Goal: Task Accomplishment & Management: Use online tool/utility

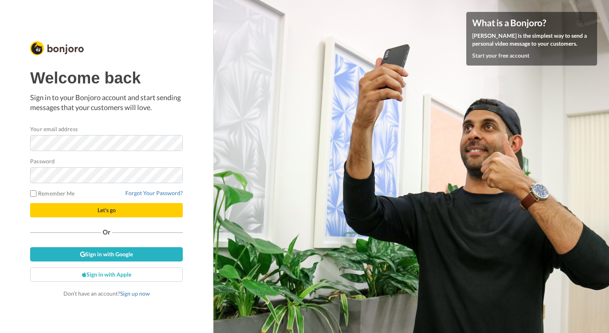
click at [137, 123] on div "Welcome back Sign in to your Bonjoro account and start sending messages that yo…" at bounding box center [106, 183] width 153 height 228
click at [30, 151] on div at bounding box center [30, 151] width 0 height 0
click at [75, 156] on form "Your email address Password Remember Me Forgot Your Password? Let's go" at bounding box center [106, 171] width 153 height 92
click at [30, 183] on div at bounding box center [30, 183] width 0 height 0
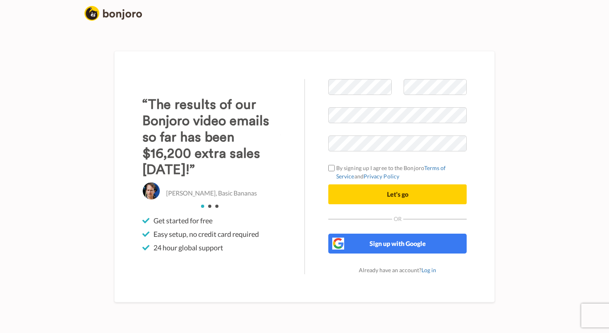
click at [535, 125] on div "Welcome to [PERSON_NAME] By signing up I agree to the Bonjoro Terms of Service …" at bounding box center [305, 176] width 464 height 313
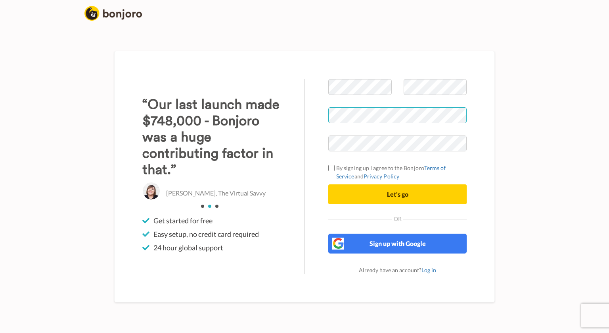
click at [329, 151] on div at bounding box center [329, 151] width 0 height 0
click at [489, 154] on div "Welcome to Bonjoro By signing up I agree to the Bonjoro Terms of Service and Pr…" at bounding box center [398, 176] width 186 height 195
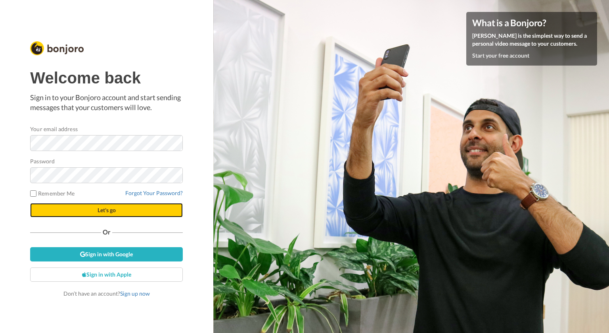
click at [100, 210] on span "Let's go" at bounding box center [107, 209] width 18 height 7
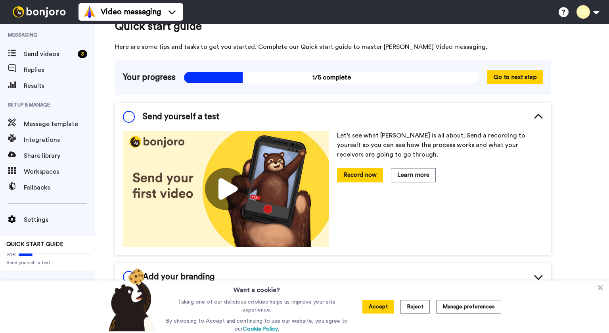
scroll to position [18, 0]
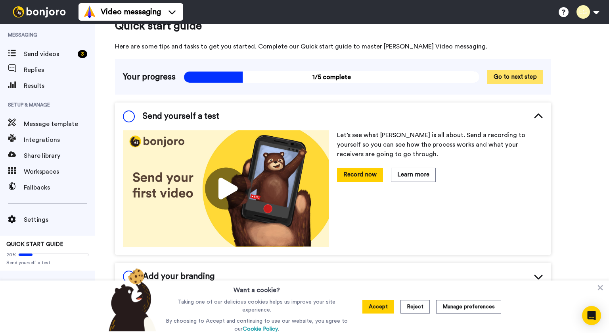
click at [501, 73] on button "Go to next step" at bounding box center [516, 77] width 56 height 14
click at [521, 73] on button "Go to next step" at bounding box center [516, 77] width 56 height 14
click at [504, 75] on button "Go to next step" at bounding box center [516, 77] width 56 height 14
click at [537, 77] on button "Go to next step" at bounding box center [516, 77] width 56 height 14
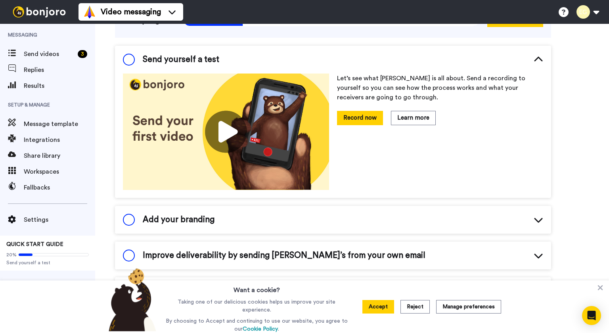
scroll to position [0, 0]
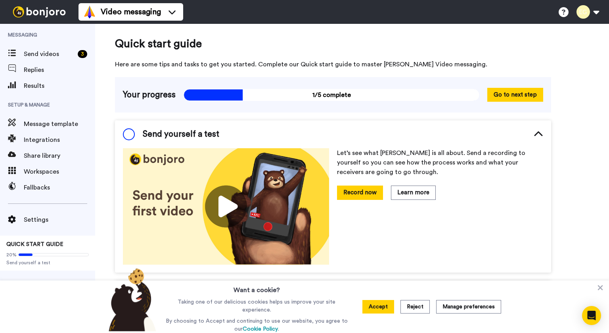
click at [221, 210] on img at bounding box center [226, 206] width 206 height 116
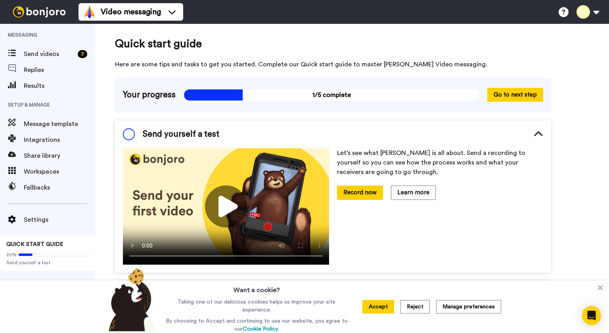
click at [463, 207] on div "Let’s see what Bonjoro is all about. Send a recording to yourself so you can se…" at bounding box center [440, 206] width 206 height 116
click at [253, 181] on video at bounding box center [226, 206] width 206 height 116
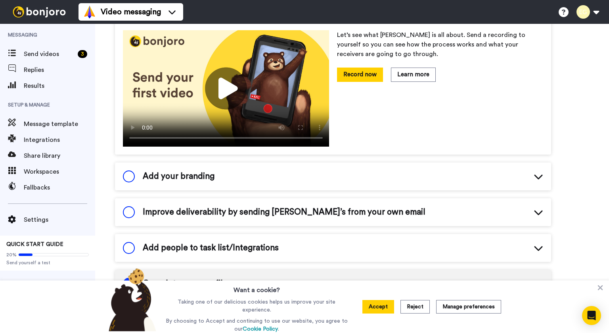
scroll to position [121, 0]
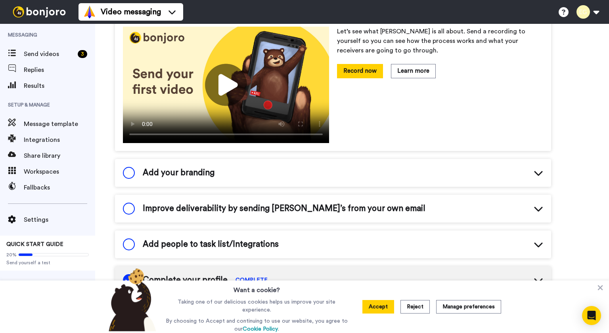
click at [536, 171] on icon at bounding box center [538, 173] width 8 height 5
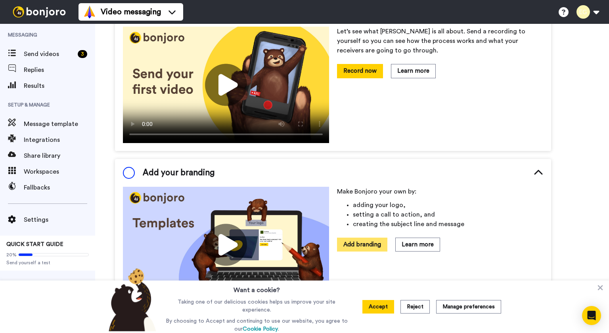
click at [369, 243] on button "Add branding" at bounding box center [362, 244] width 50 height 14
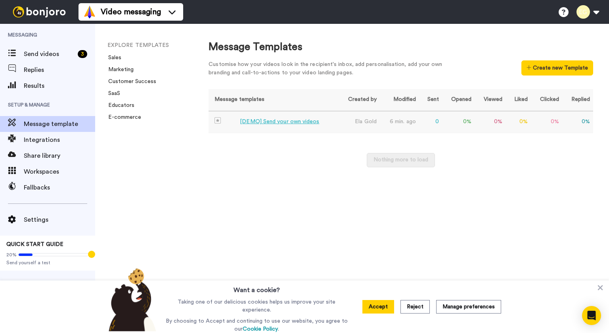
click at [279, 121] on div "[DEMO] Send your own videos" at bounding box center [279, 121] width 79 height 8
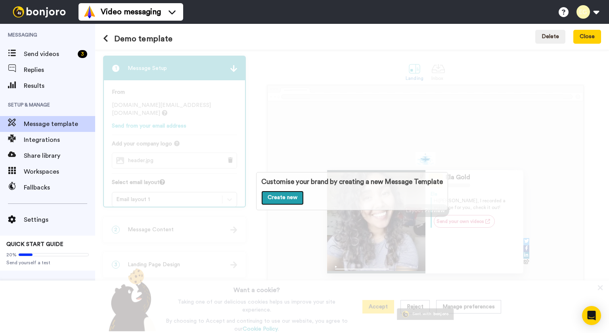
click at [284, 194] on link "Create new" at bounding box center [282, 197] width 42 height 14
click at [463, 104] on div "Customise your brand by creating a new Message Template Create new" at bounding box center [352, 191] width 514 height 283
click at [591, 33] on button "Close" at bounding box center [588, 37] width 28 height 14
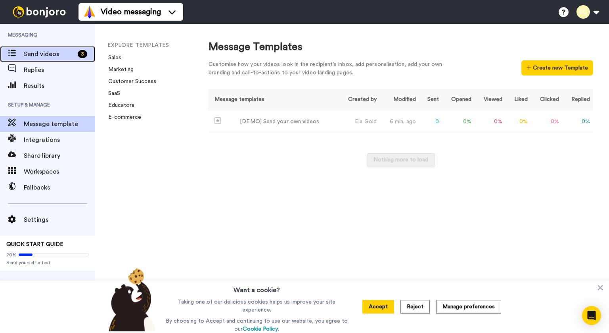
click at [44, 53] on span "Send videos" at bounding box center [49, 54] width 51 height 10
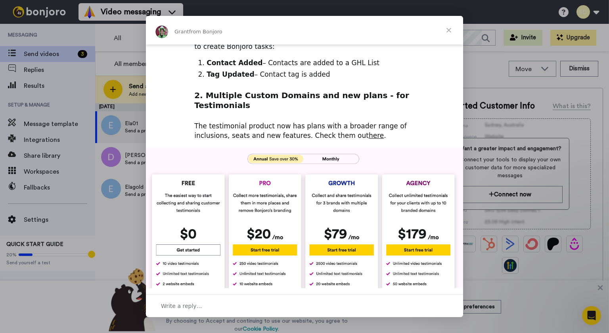
scroll to position [202, 0]
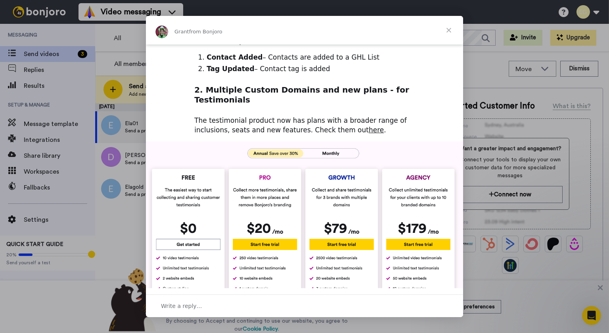
click at [447, 29] on span "Close" at bounding box center [449, 30] width 29 height 29
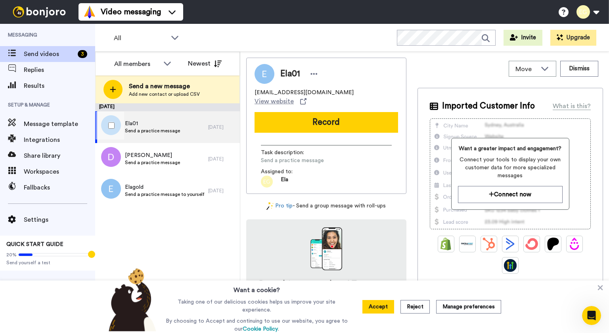
click at [177, 127] on span "Ela01" at bounding box center [152, 123] width 55 height 8
click at [382, 306] on button "Accept" at bounding box center [379, 306] width 32 height 13
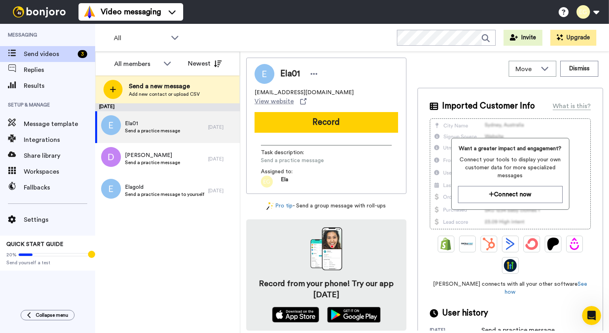
scroll to position [8, 0]
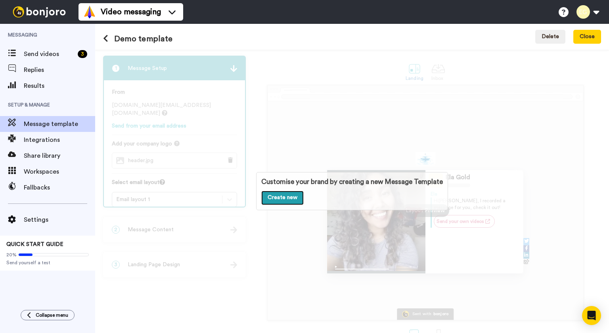
click at [281, 197] on link "Create new" at bounding box center [282, 197] width 42 height 14
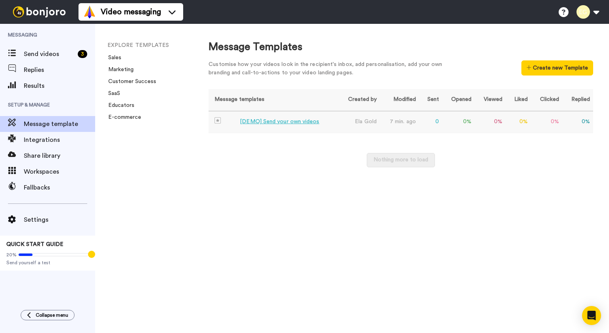
click at [382, 126] on td "7 min. ago" at bounding box center [399, 122] width 39 height 22
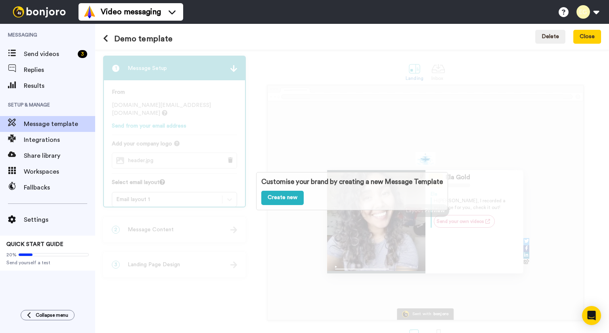
click at [292, 184] on p "Customise your brand by creating a new Message Template" at bounding box center [352, 182] width 182 height 10
click at [275, 202] on link "Create new" at bounding box center [282, 197] width 42 height 14
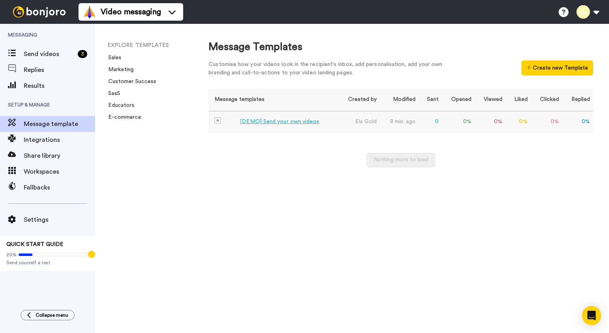
click at [248, 124] on div "[DEMO] Send your own videos" at bounding box center [279, 121] width 79 height 8
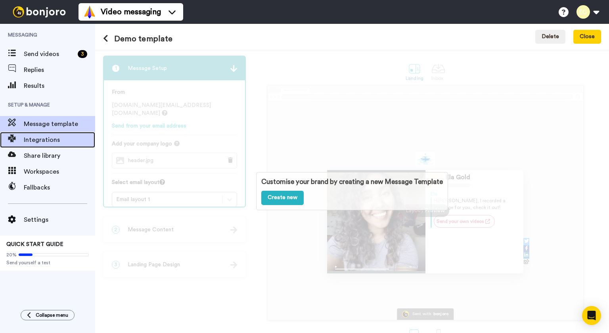
click at [72, 137] on span "Integrations" at bounding box center [59, 140] width 71 height 10
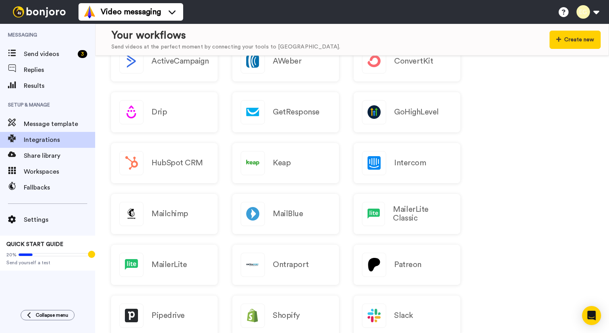
scroll to position [120, 0]
